Goal: Task Accomplishment & Management: Use online tool/utility

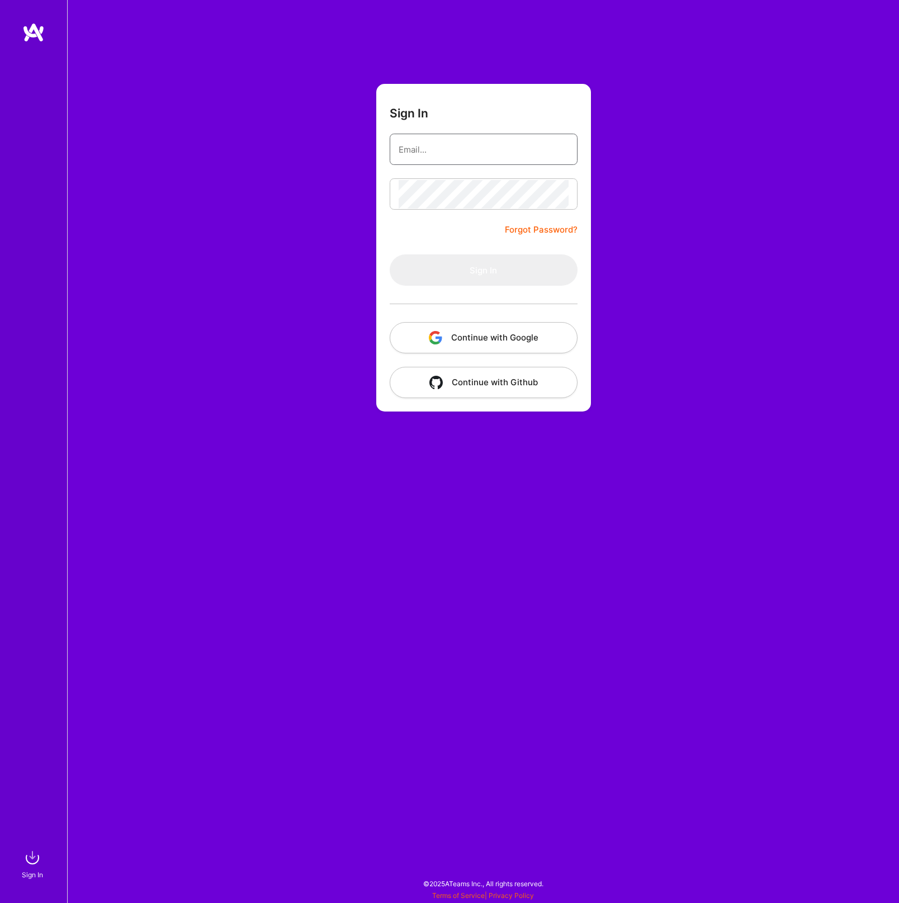
type input "[EMAIL_ADDRESS][DOMAIN_NAME]"
click at [523, 277] on button "Sign In" at bounding box center [484, 269] width 188 height 31
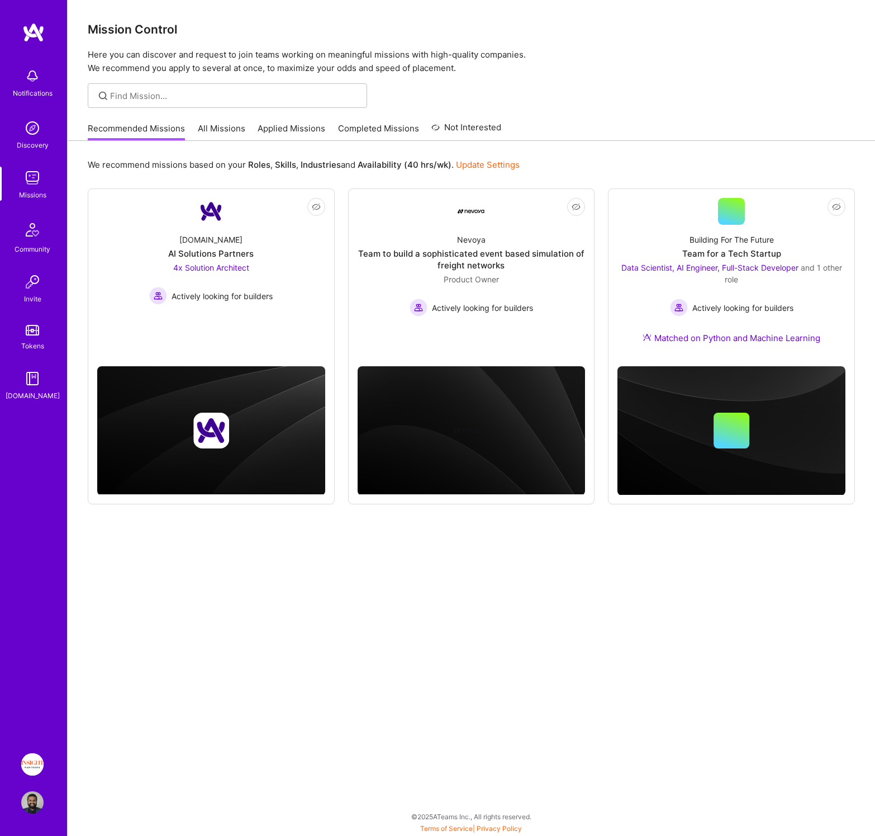
click at [37, 755] on img at bounding box center [32, 764] width 22 height 22
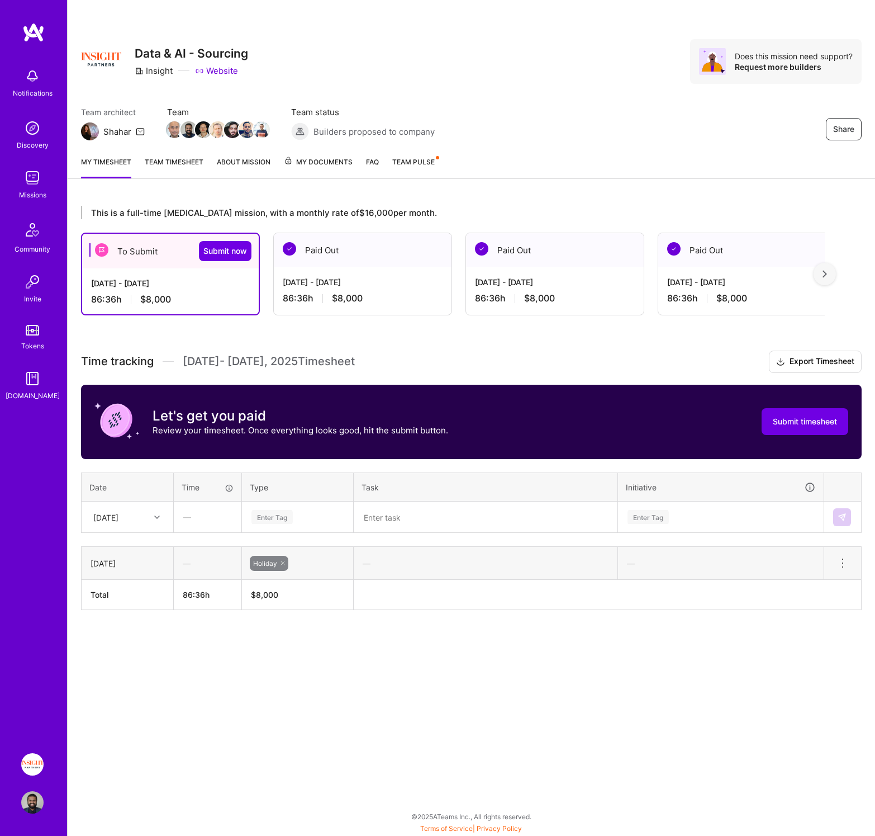
click at [115, 514] on div "[DATE]" at bounding box center [105, 517] width 25 height 12
click at [112, 566] on div "[DATE]" at bounding box center [127, 569] width 91 height 21
click at [444, 693] on div "Share Data & AI - Sourcing Insight Website Does this mission need support? Requ…" at bounding box center [471, 418] width 808 height 836
click at [293, 515] on div "Enter Tag" at bounding box center [297, 517] width 94 height 14
click at [282, 636] on span "Engineering" at bounding box center [272, 632] width 48 height 15
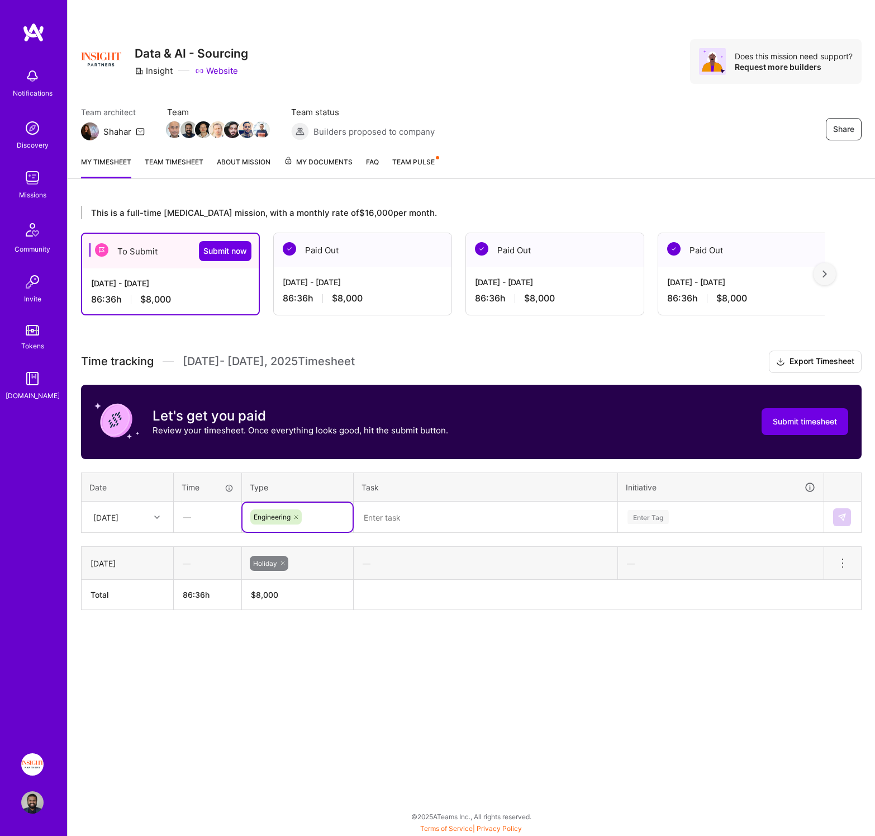
click at [415, 516] on textarea at bounding box center [486, 516] width 262 height 29
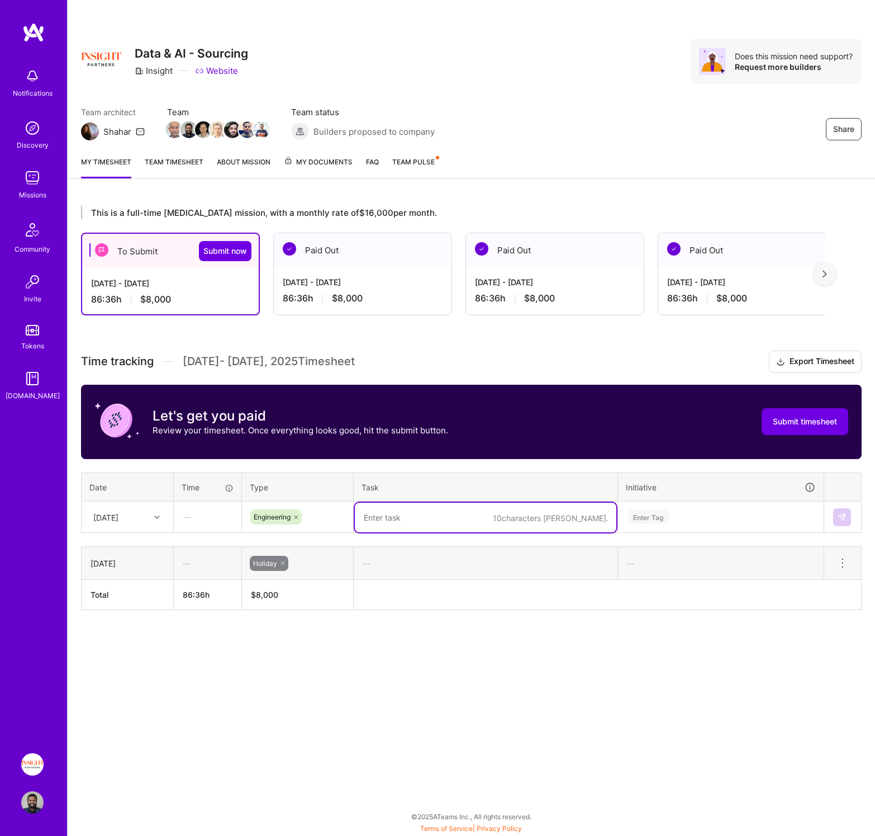
click at [293, 516] on icon at bounding box center [296, 517] width 7 height 7
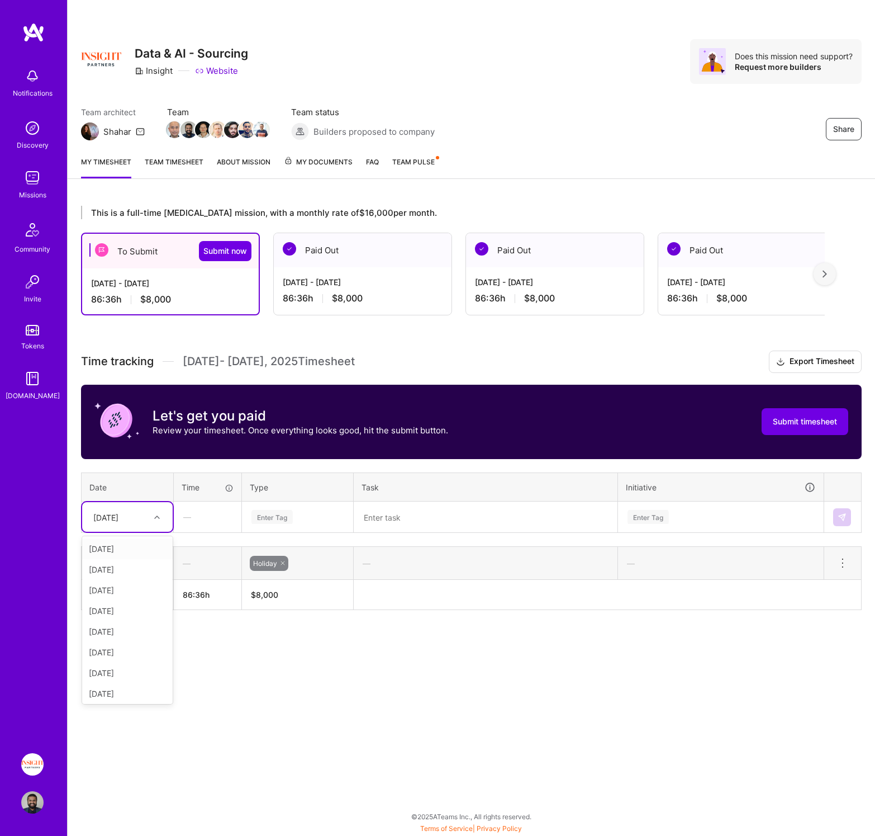
click at [137, 507] on div "[DATE]" at bounding box center [127, 517] width 91 height 30
click at [112, 614] on div "[DATE]" at bounding box center [127, 608] width 91 height 21
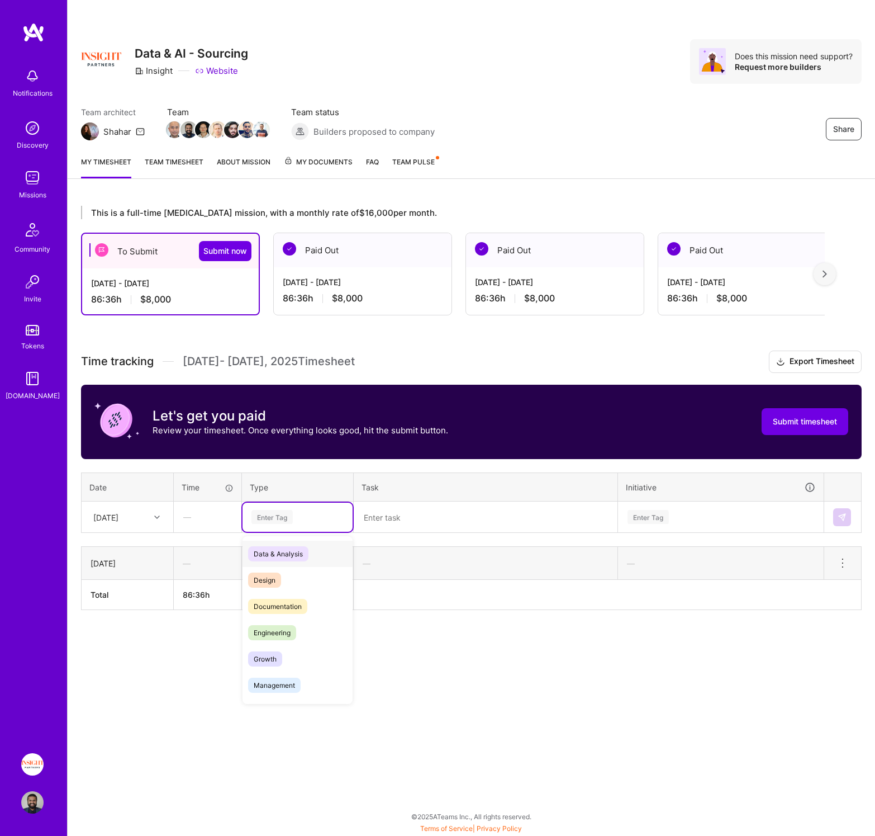
click at [292, 522] on div "Enter Tag" at bounding box center [272, 516] width 41 height 17
click at [295, 656] on div "Sick Day" at bounding box center [298, 660] width 110 height 26
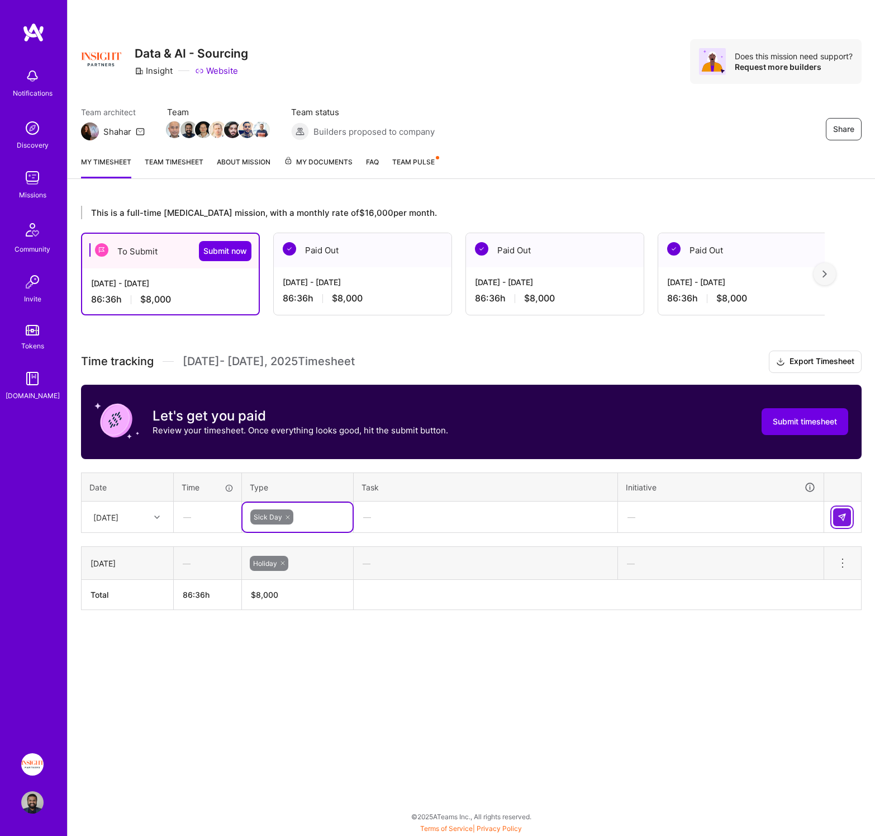
click at [847, 523] on button at bounding box center [842, 517] width 18 height 18
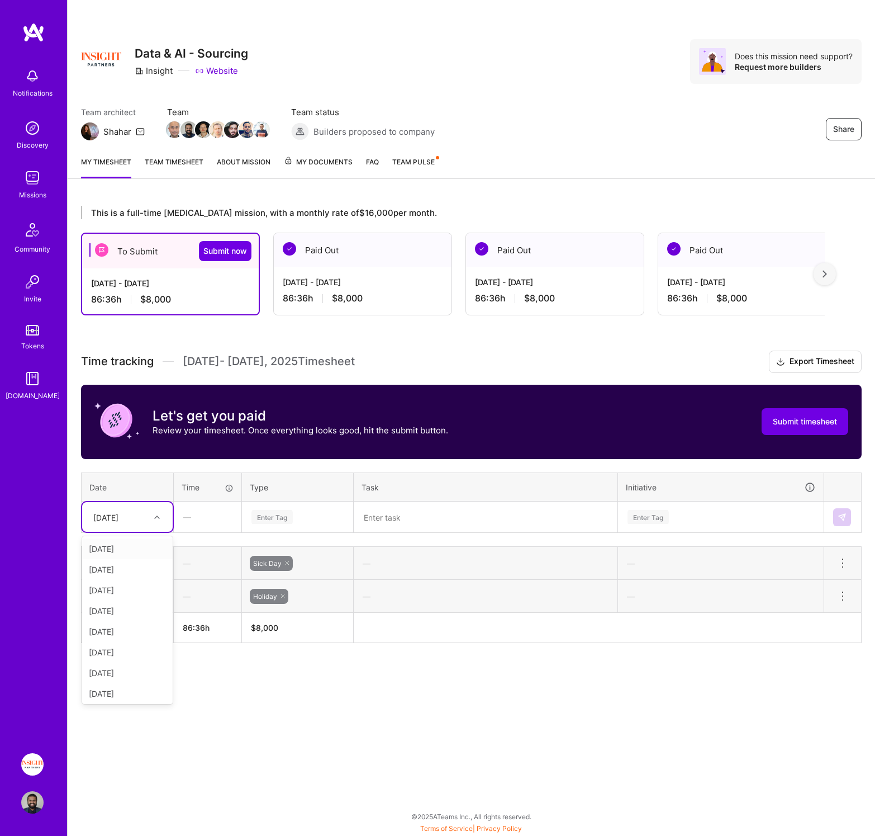
click at [131, 510] on div "[DATE]" at bounding box center [119, 517] width 62 height 18
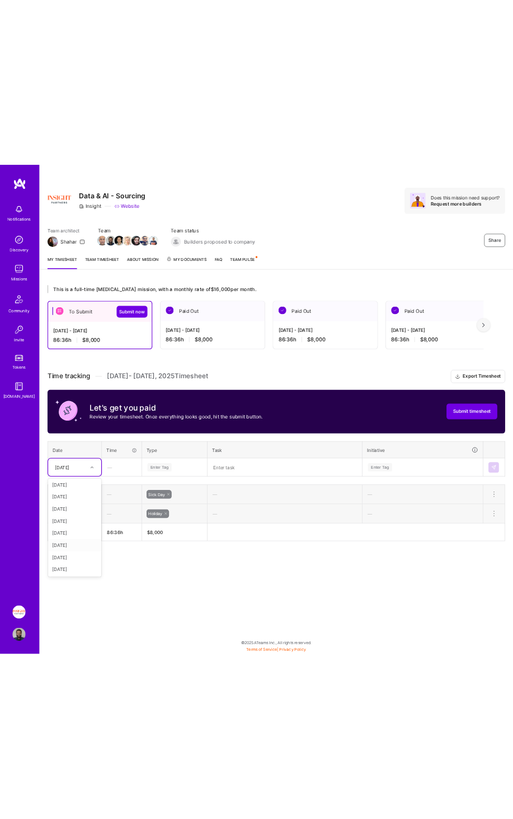
scroll to position [0, 0]
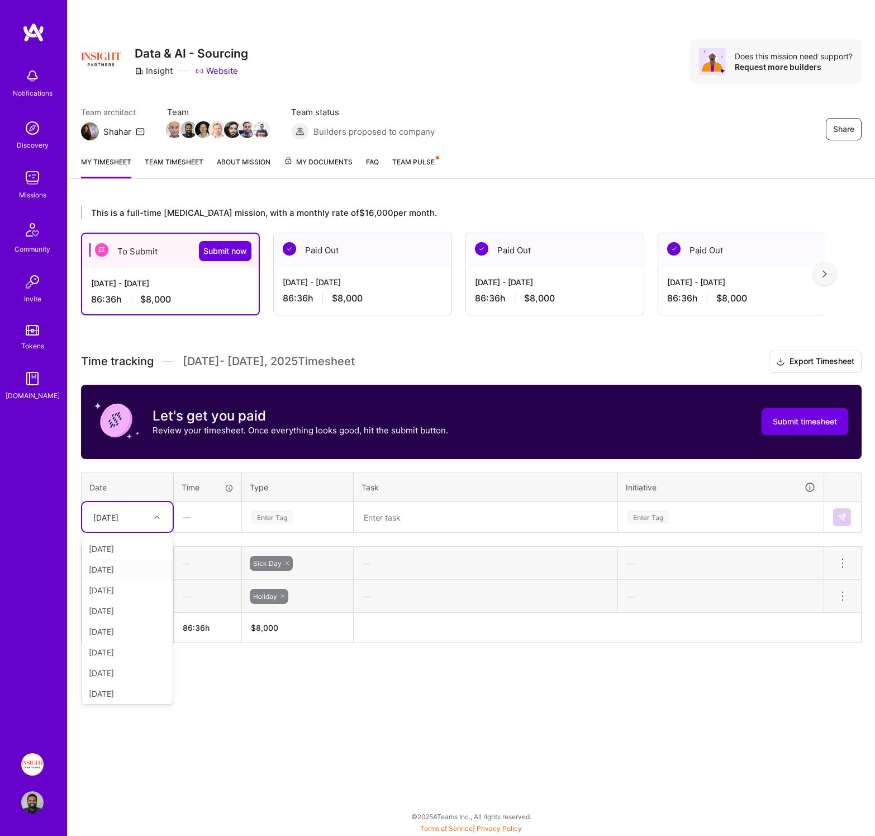
click at [124, 565] on div "[DATE]" at bounding box center [127, 569] width 91 height 21
click at [280, 713] on div "Share Data & AI - Sourcing Insight Website Does this mission need support? Requ…" at bounding box center [471, 418] width 808 height 836
